Goal: Information Seeking & Learning: Learn about a topic

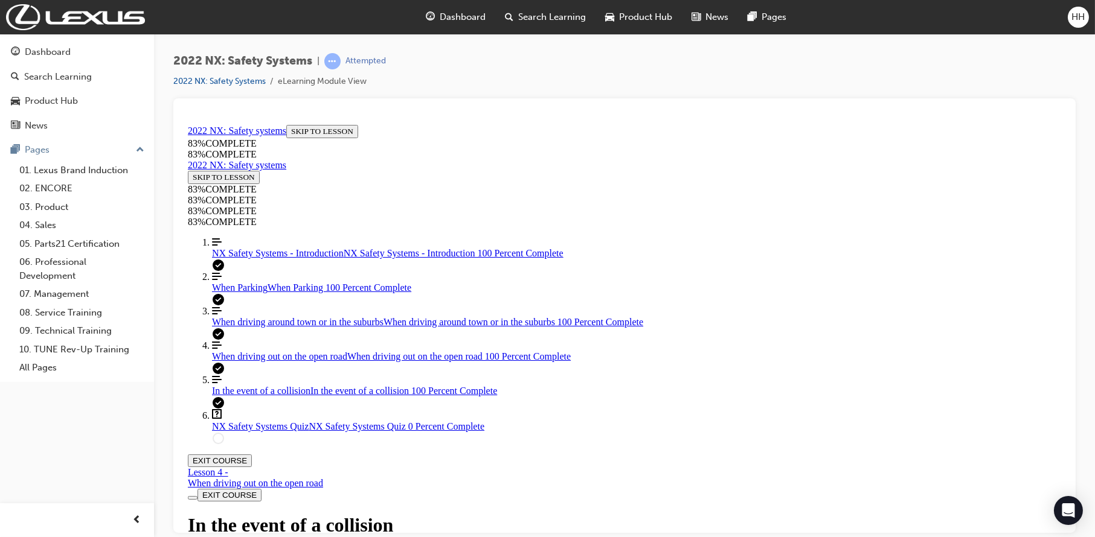
scroll to position [2450, 0]
drag, startPoint x: 555, startPoint y: 188, endPoint x: 852, endPoint y: 193, distance: 297.1
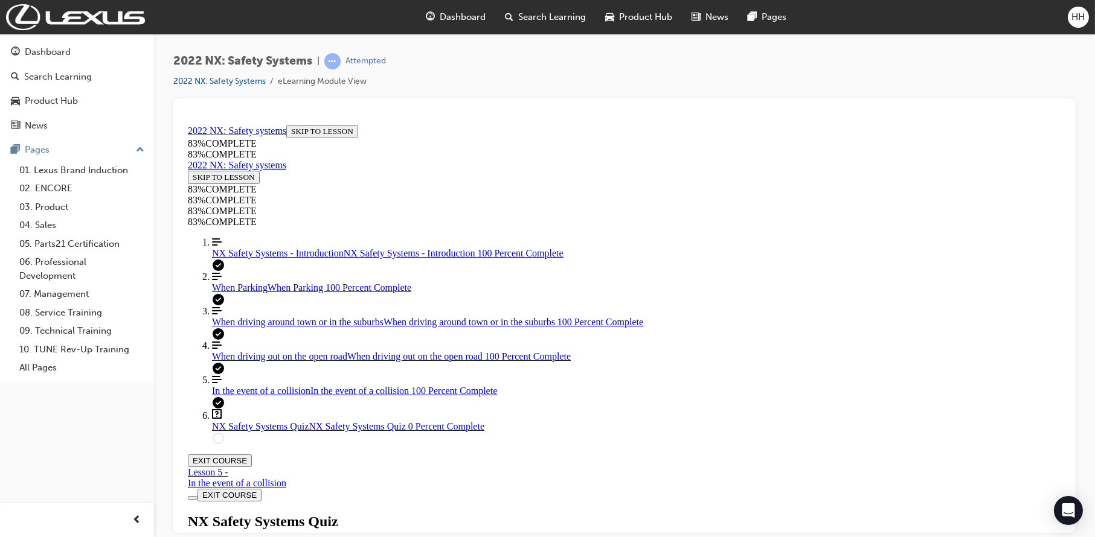
scroll to position [123, 0]
drag, startPoint x: 608, startPoint y: 301, endPoint x: 617, endPoint y: 298, distance: 9.4
drag, startPoint x: 650, startPoint y: 353, endPoint x: 689, endPoint y: 414, distance: 72.0
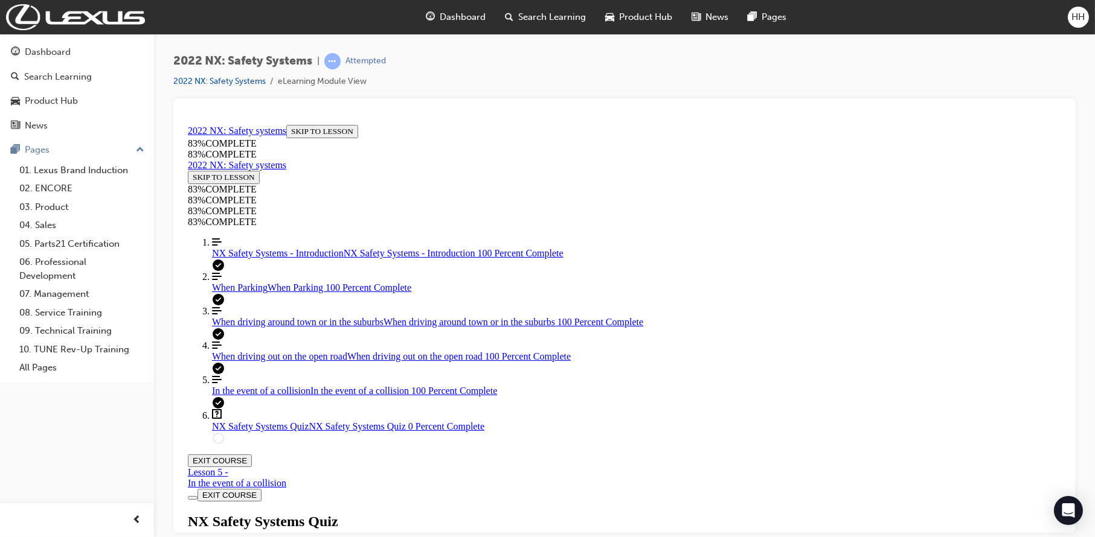
drag, startPoint x: 625, startPoint y: 347, endPoint x: 699, endPoint y: 291, distance: 92.2
drag, startPoint x: 567, startPoint y: 350, endPoint x: 628, endPoint y: 350, distance: 61.0
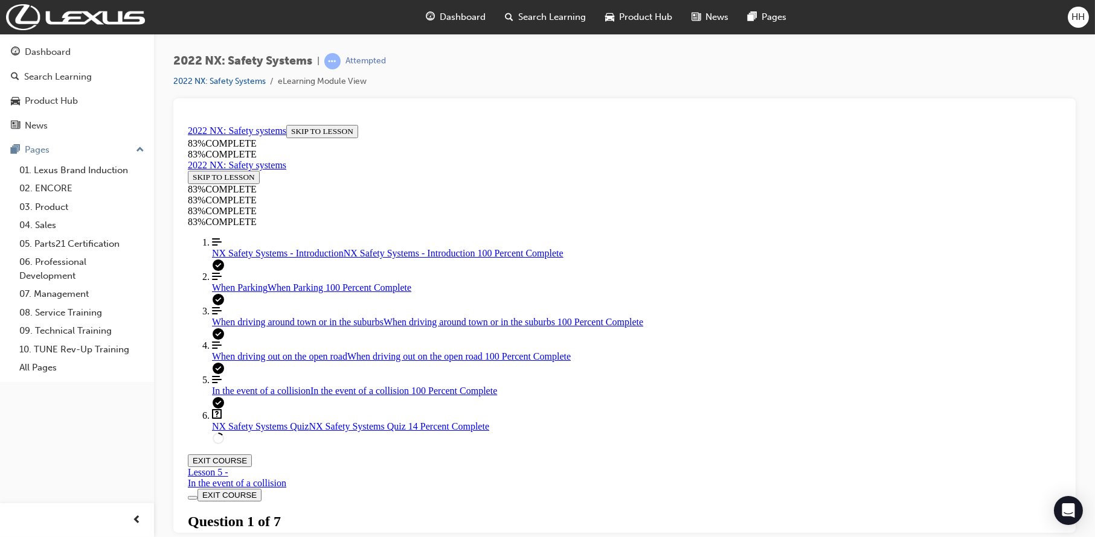
scroll to position [122, 0]
drag, startPoint x: 499, startPoint y: 219, endPoint x: 928, endPoint y: 217, distance: 429.2
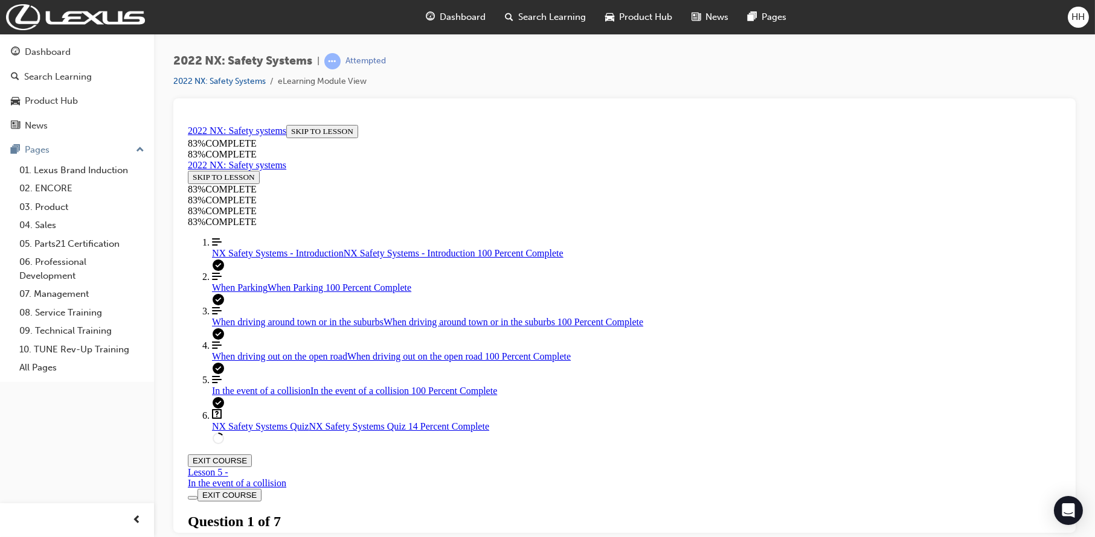
scroll to position [303, 0]
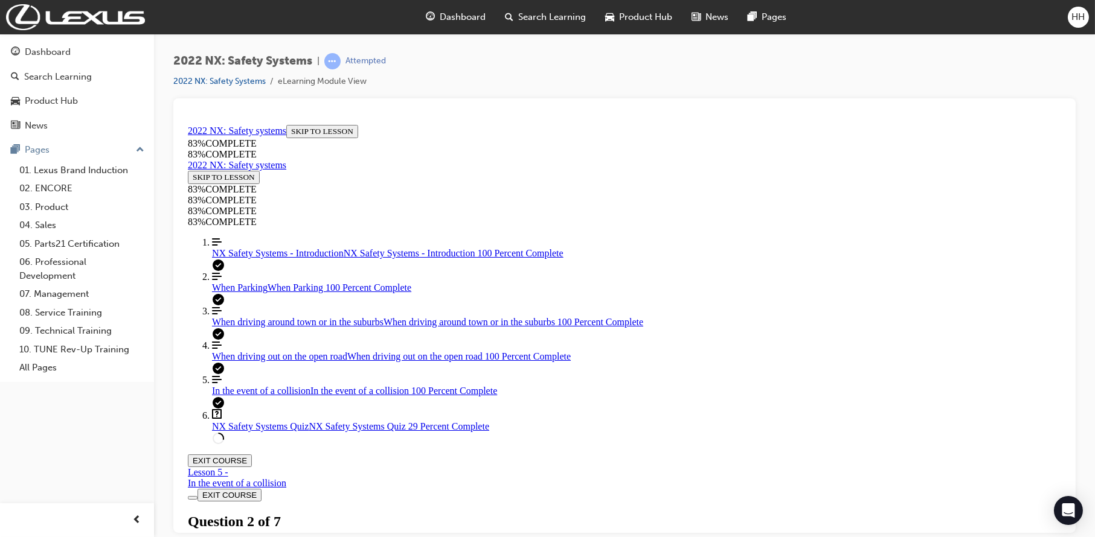
scroll to position [183, 0]
drag, startPoint x: 511, startPoint y: 155, endPoint x: 874, endPoint y: 158, distance: 363.4
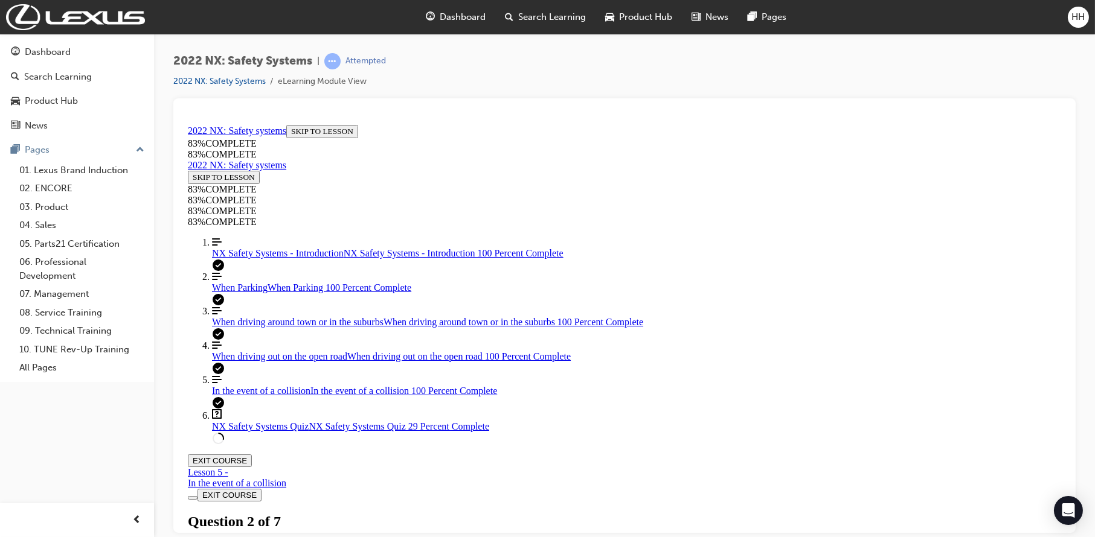
drag, startPoint x: 502, startPoint y: 220, endPoint x: 552, endPoint y: 233, distance: 51.7
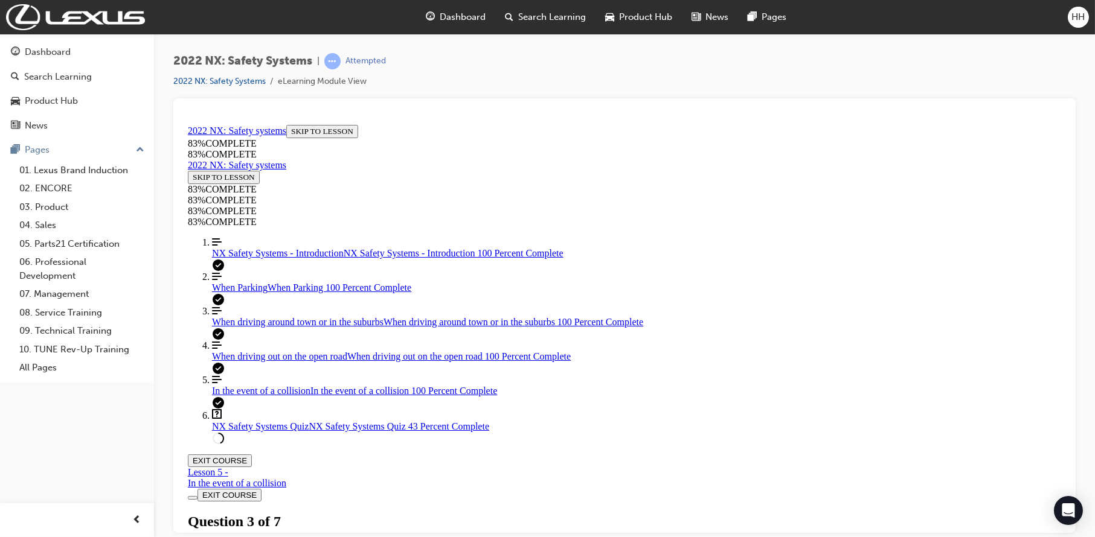
drag, startPoint x: 721, startPoint y: 220, endPoint x: 561, endPoint y: 238, distance: 161.1
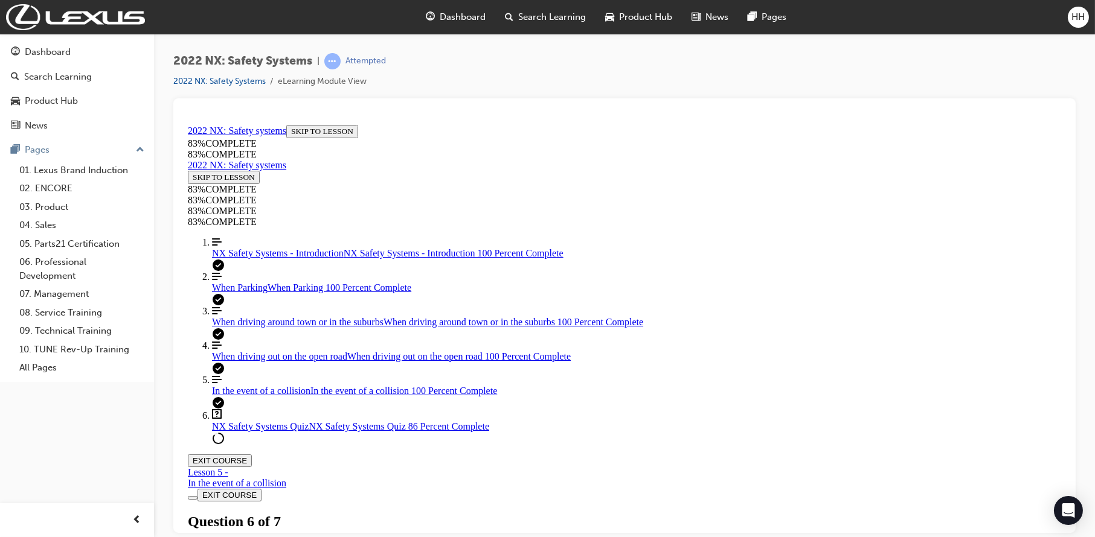
drag, startPoint x: 498, startPoint y: 217, endPoint x: 697, endPoint y: 237, distance: 200.2
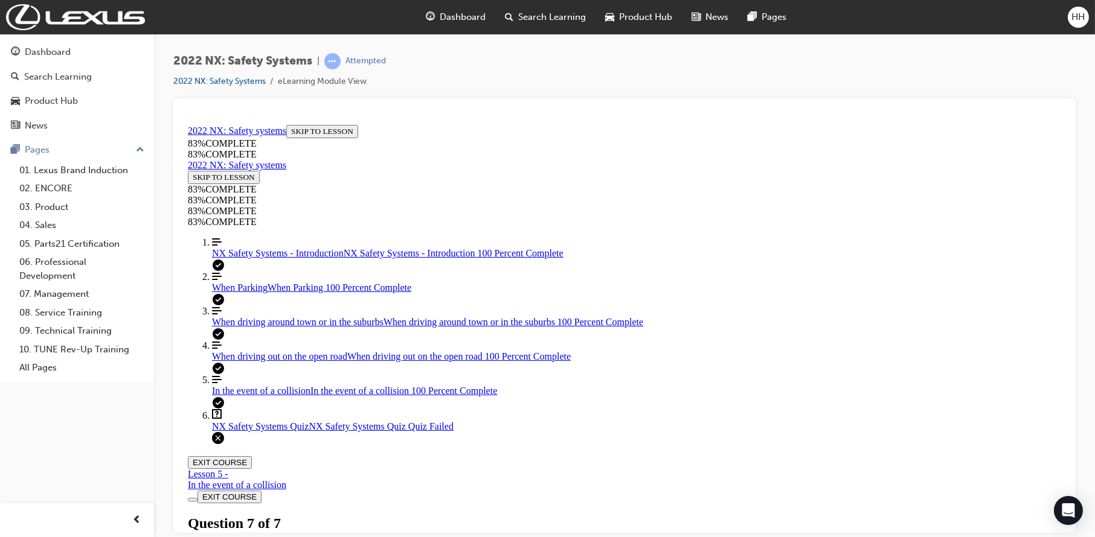
scroll to position [122, 0]
click at [260, 293] on div "When Parking When Parking 100 Percent Complete" at bounding box center [635, 287] width 849 height 11
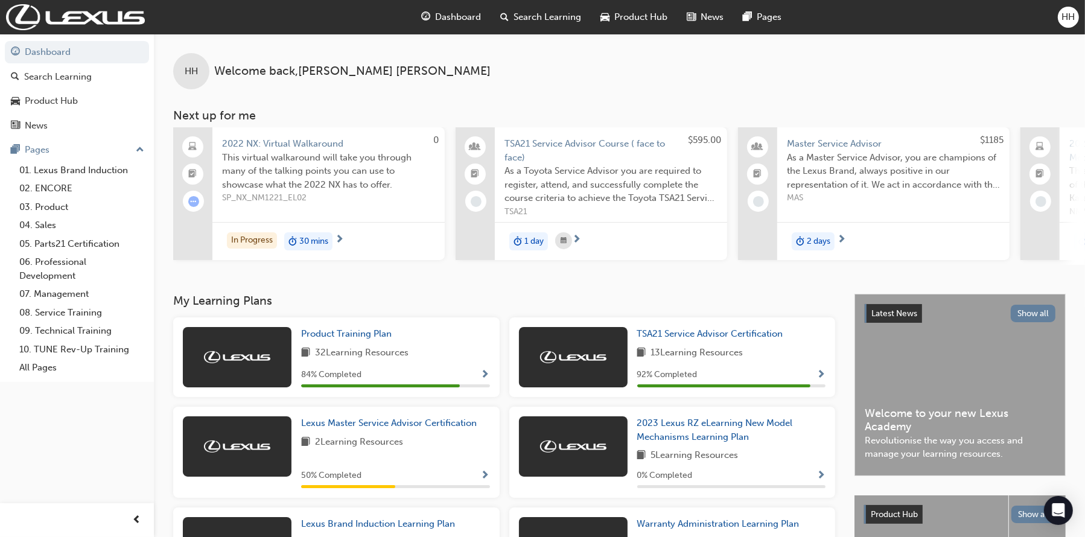
click at [722, 305] on h3 "My Learning Plans" at bounding box center [504, 301] width 662 height 14
click at [701, 338] on span "TSA21 Service Advisor Certification" at bounding box center [711, 333] width 146 height 11
